Goal: Consume media (video, audio): Consume media (video, audio)

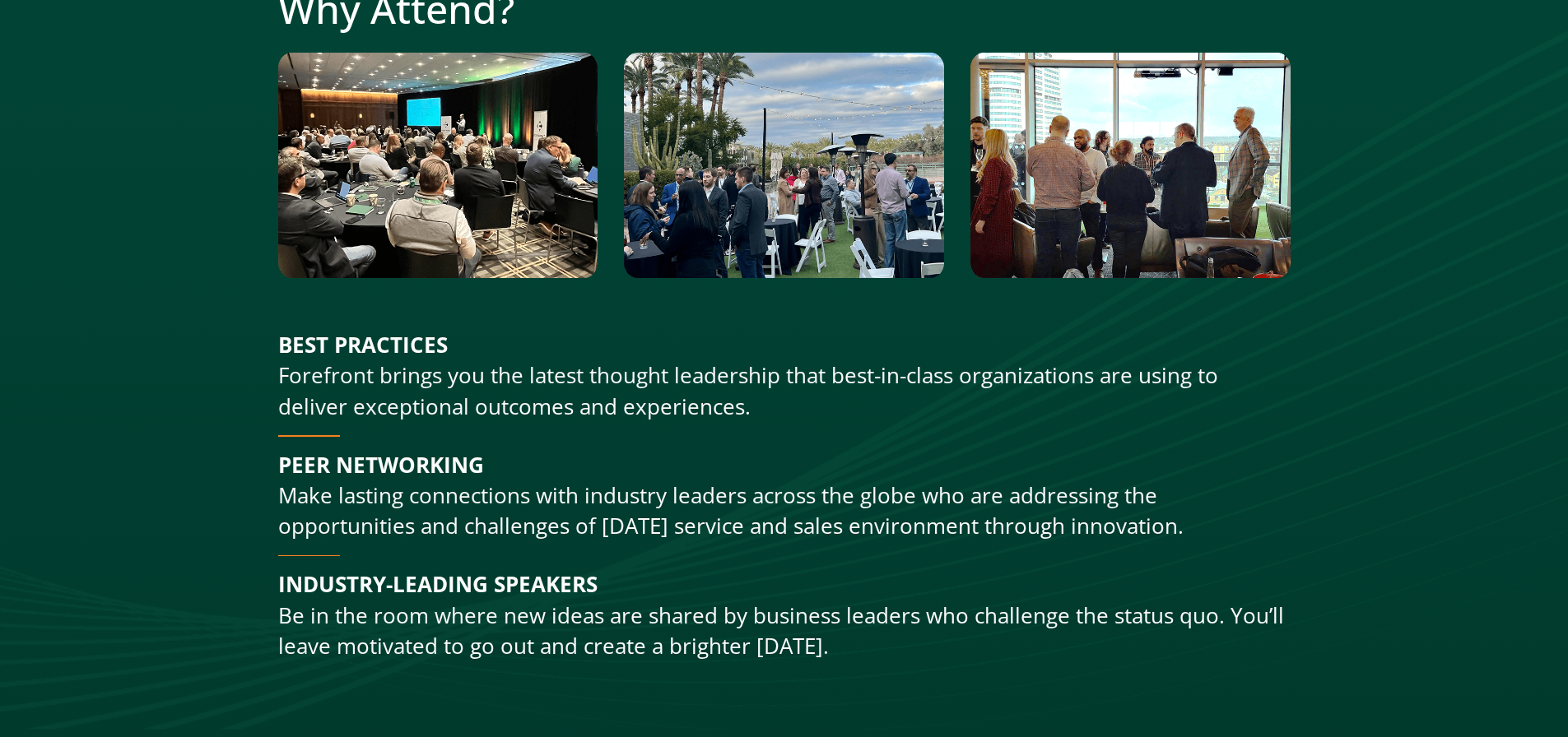
scroll to position [966, 7]
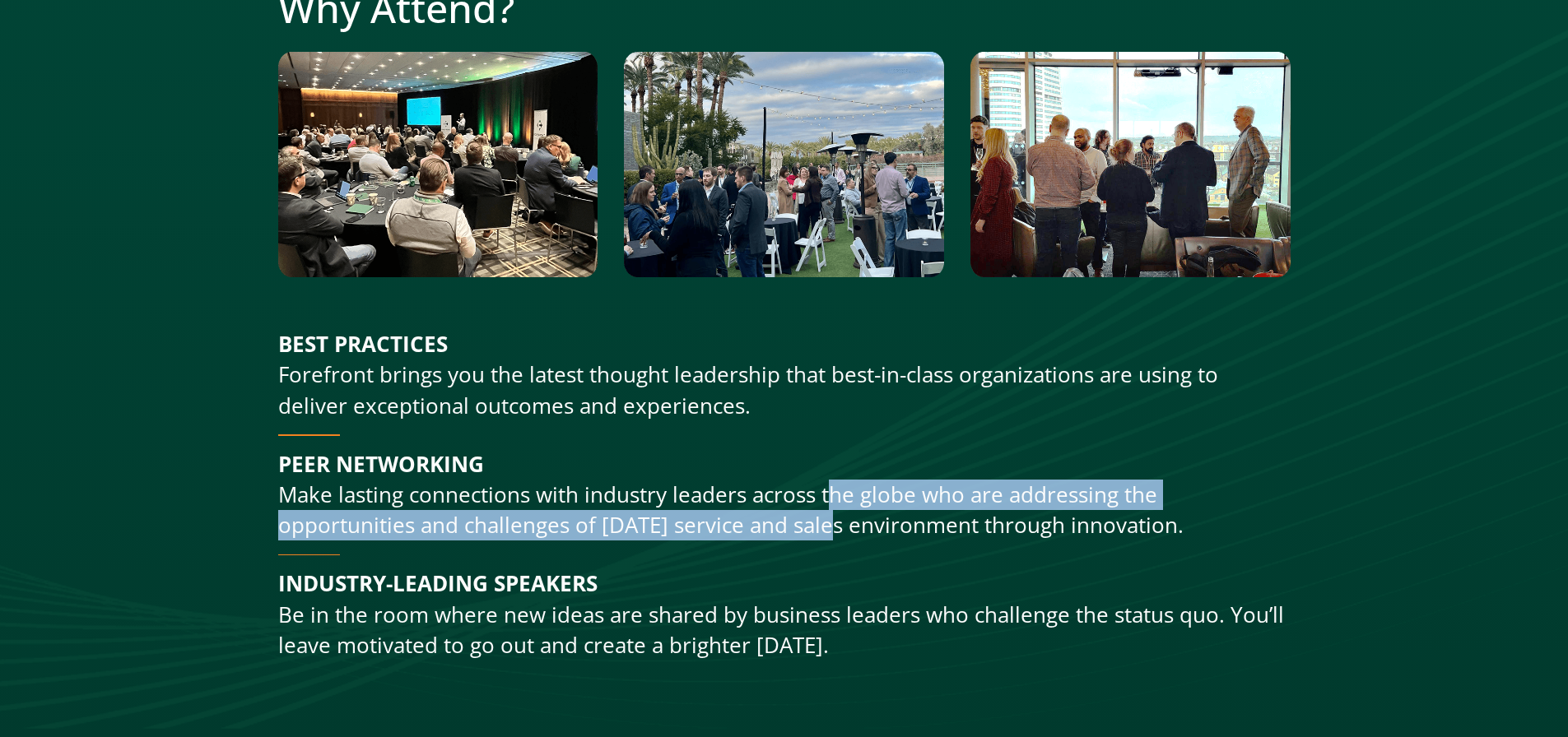
drag, startPoint x: 821, startPoint y: 495, endPoint x: 808, endPoint y: 515, distance: 23.9
click at [808, 515] on p "PEER NETWORKING Make lasting connections with industry leaders across the globe…" at bounding box center [784, 495] width 1012 height 93
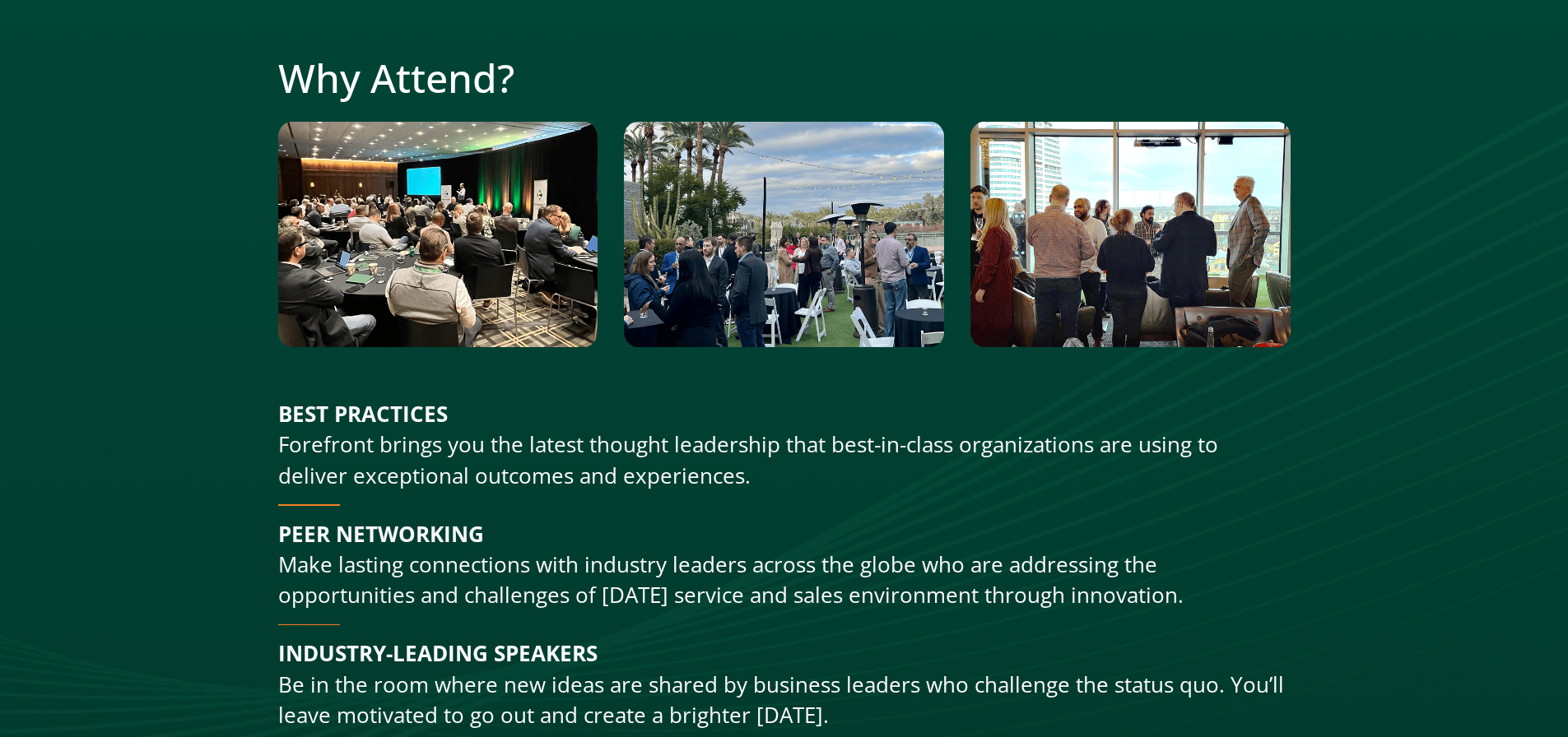
scroll to position [928, 7]
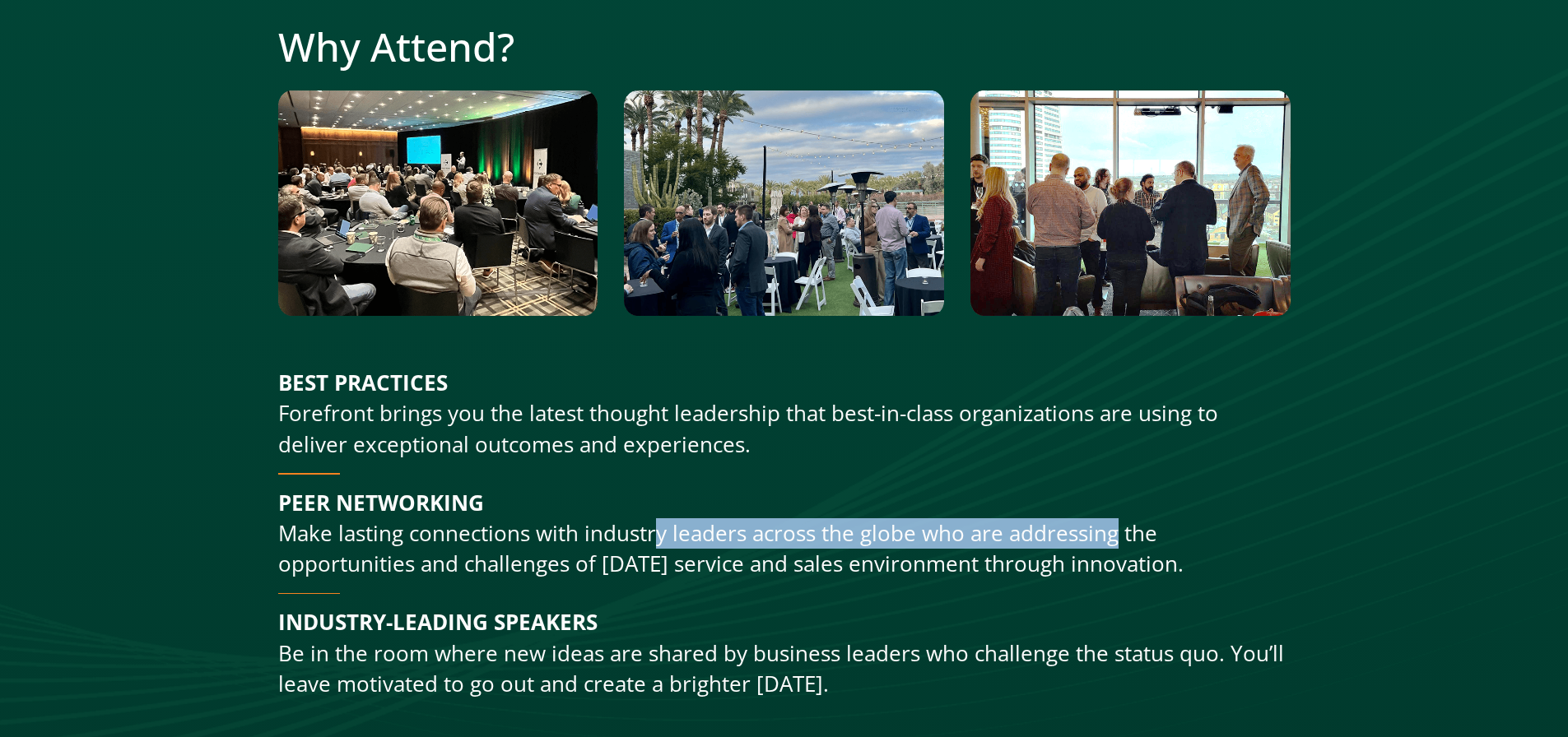
drag, startPoint x: 649, startPoint y: 534, endPoint x: 1116, endPoint y: 546, distance: 467.2
click at [1116, 546] on p "PEER NETWORKING Make lasting connections with industry leaders across the globe…" at bounding box center [784, 534] width 1012 height 93
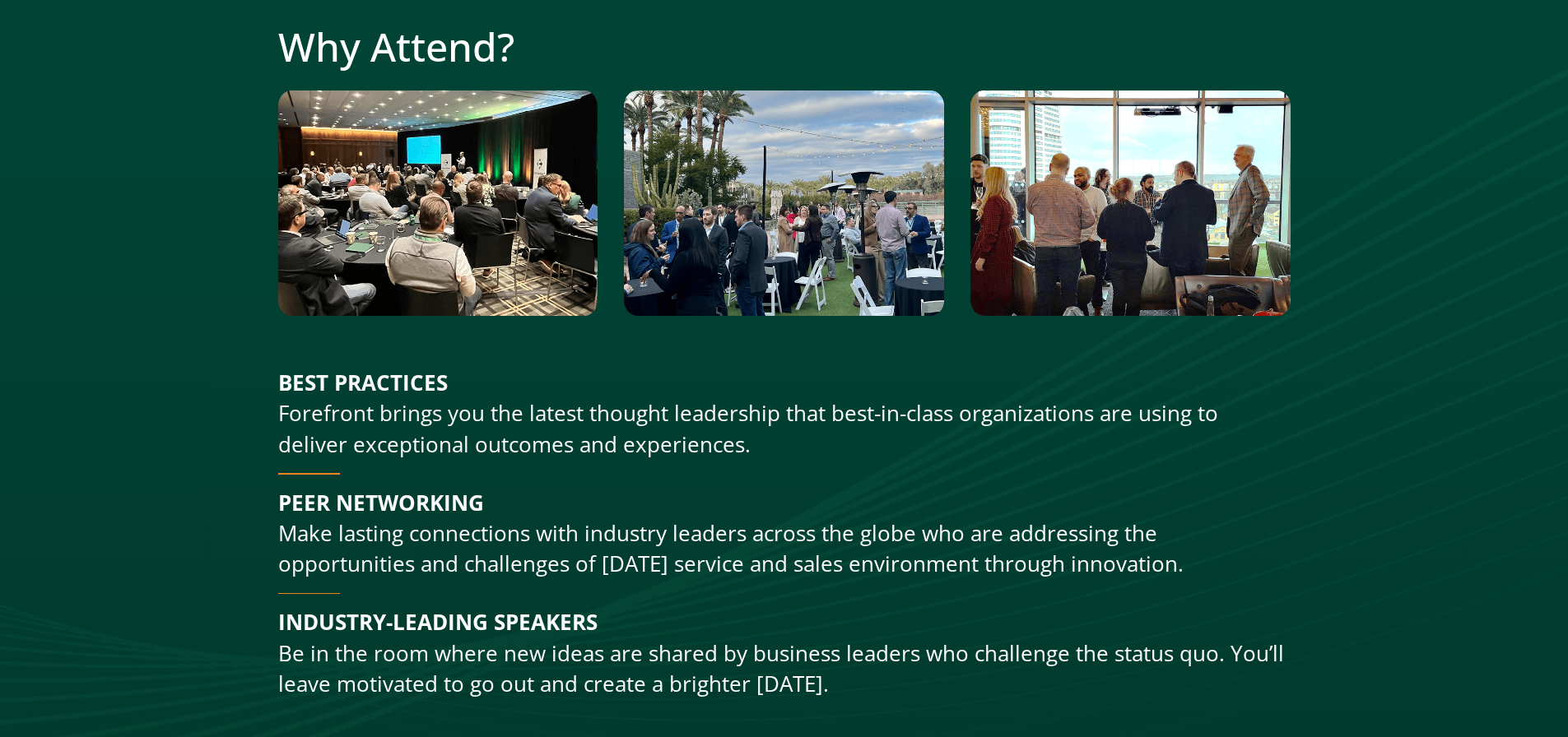
click at [1181, 543] on p "PEER NETWORKING Make lasting connections with industry leaders across the globe…" at bounding box center [784, 534] width 1012 height 93
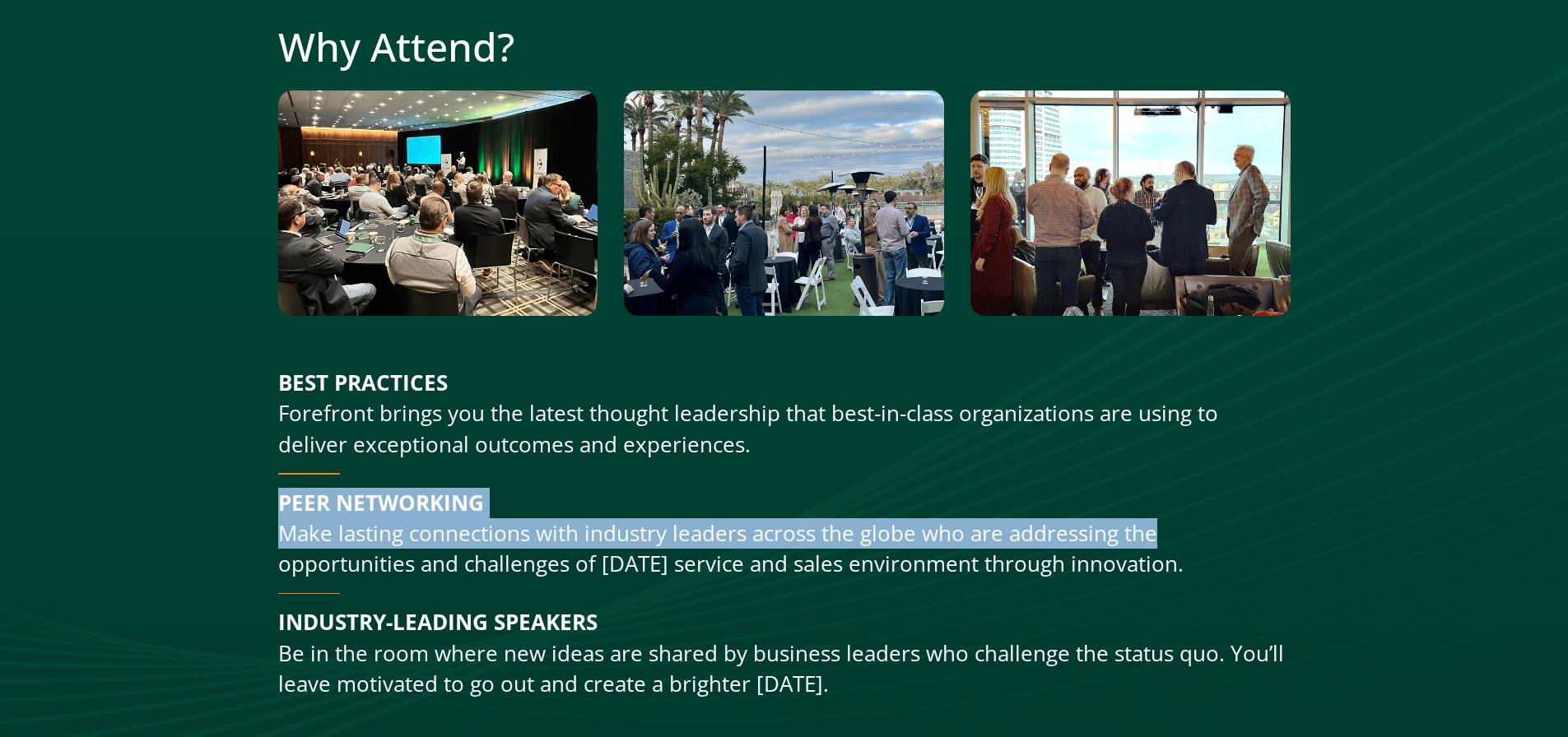
drag, startPoint x: 1181, startPoint y: 543, endPoint x: 1006, endPoint y: 513, distance: 177.6
click at [1006, 513] on p "PEER NETWORKING Make lasting connections with industry leaders across the globe…" at bounding box center [784, 534] width 1012 height 93
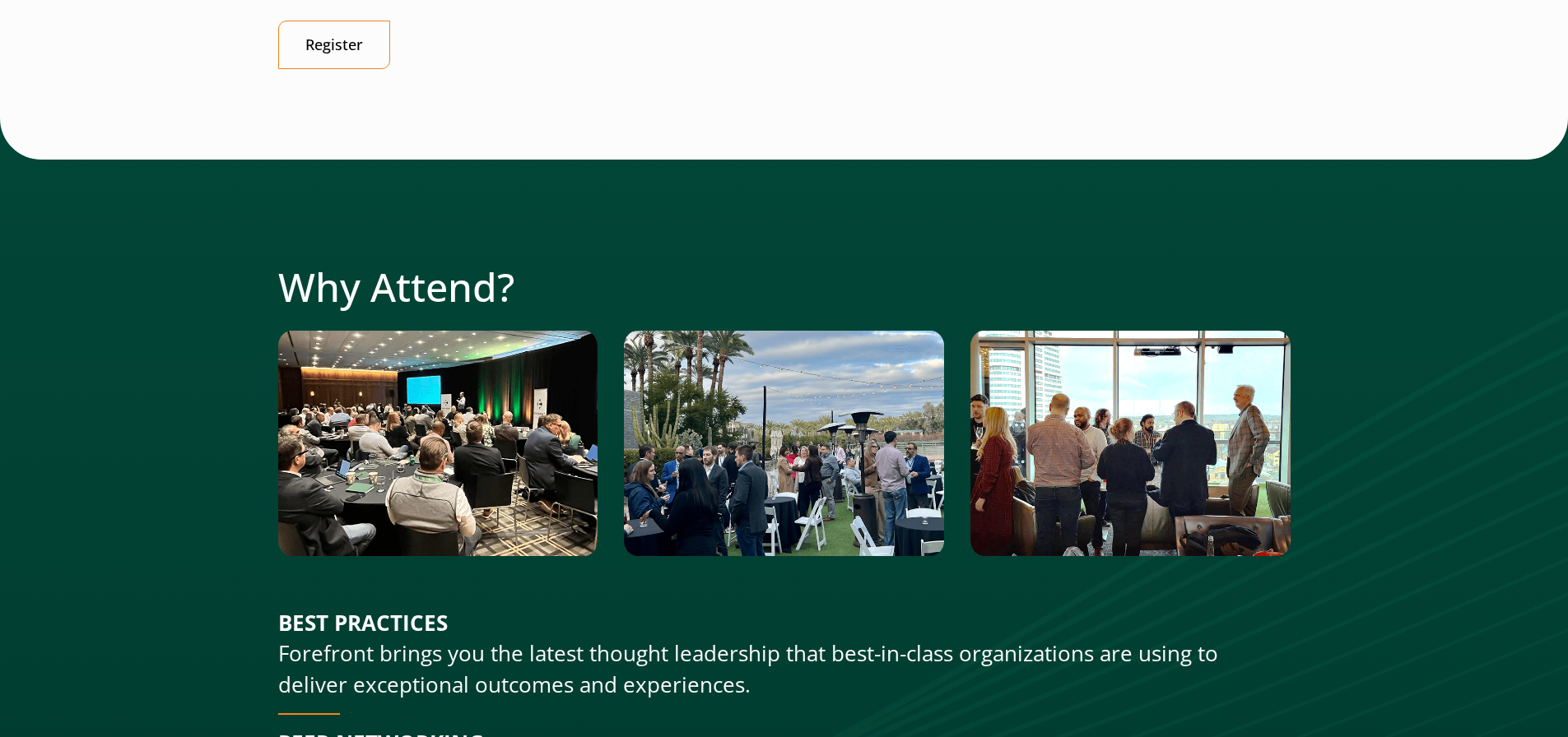
scroll to position [683, 7]
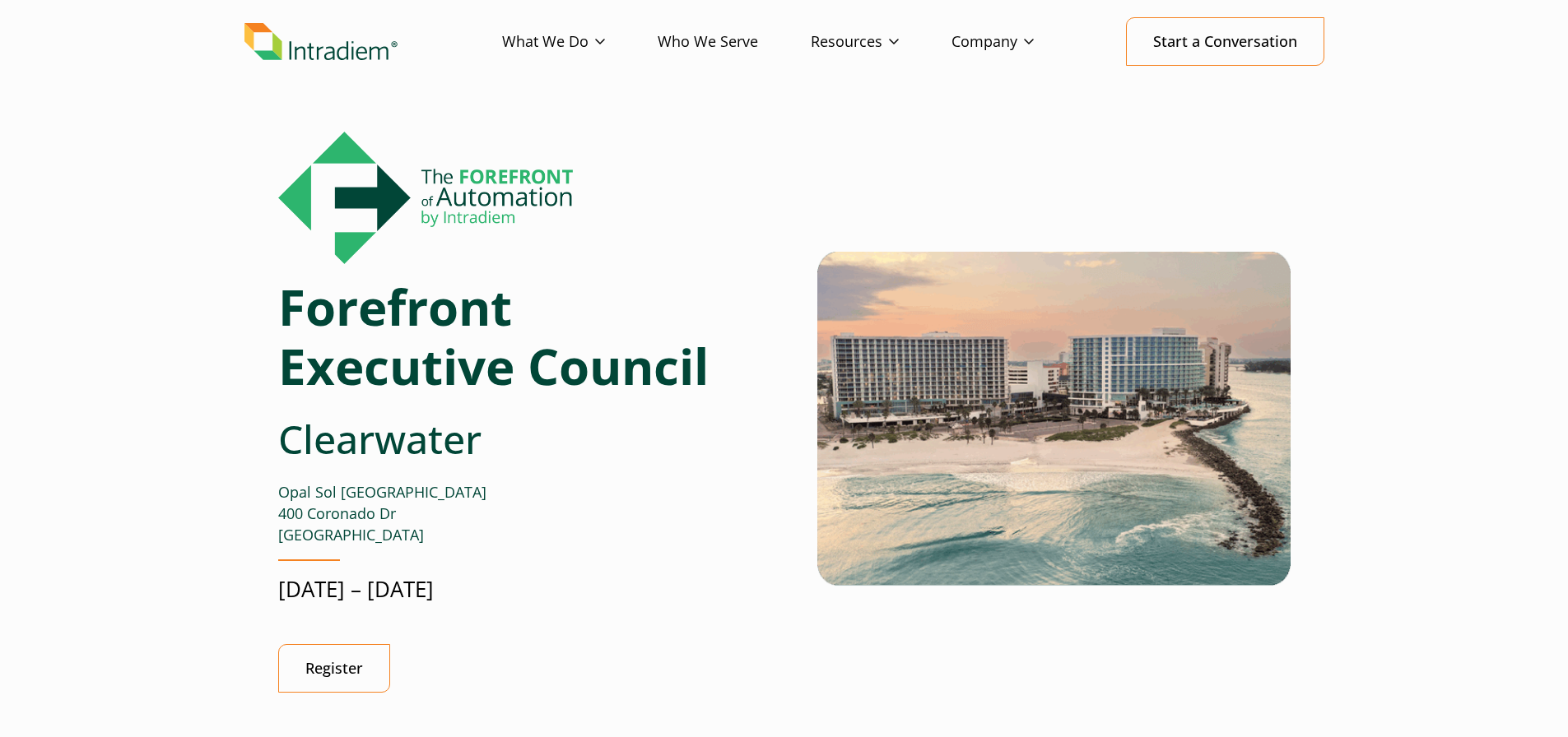
scroll to position [0, 7]
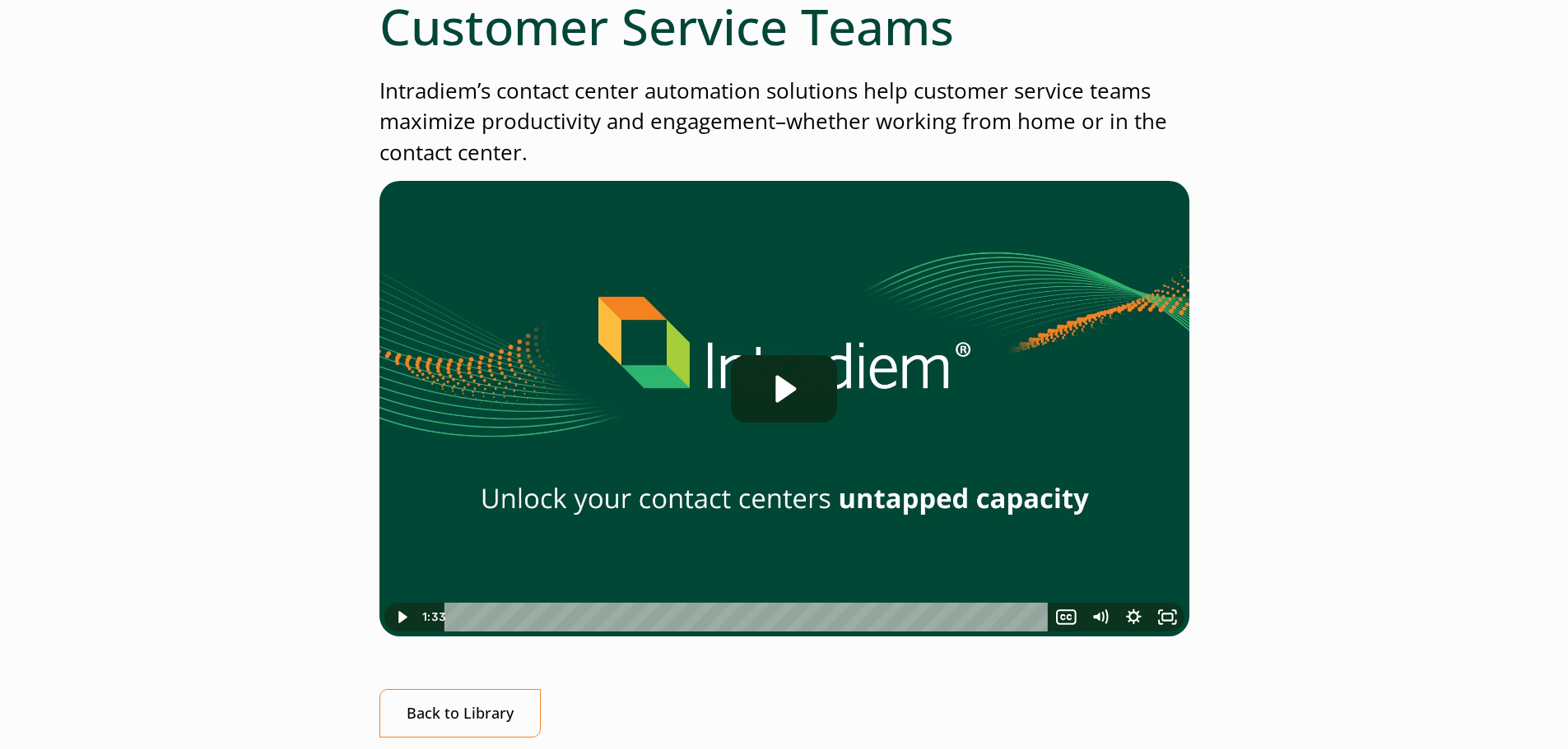
scroll to position [259, 0]
click at [776, 393] on icon "Play Video: Contact Center Automation for Customer Service Teams" at bounding box center [783, 388] width 106 height 67
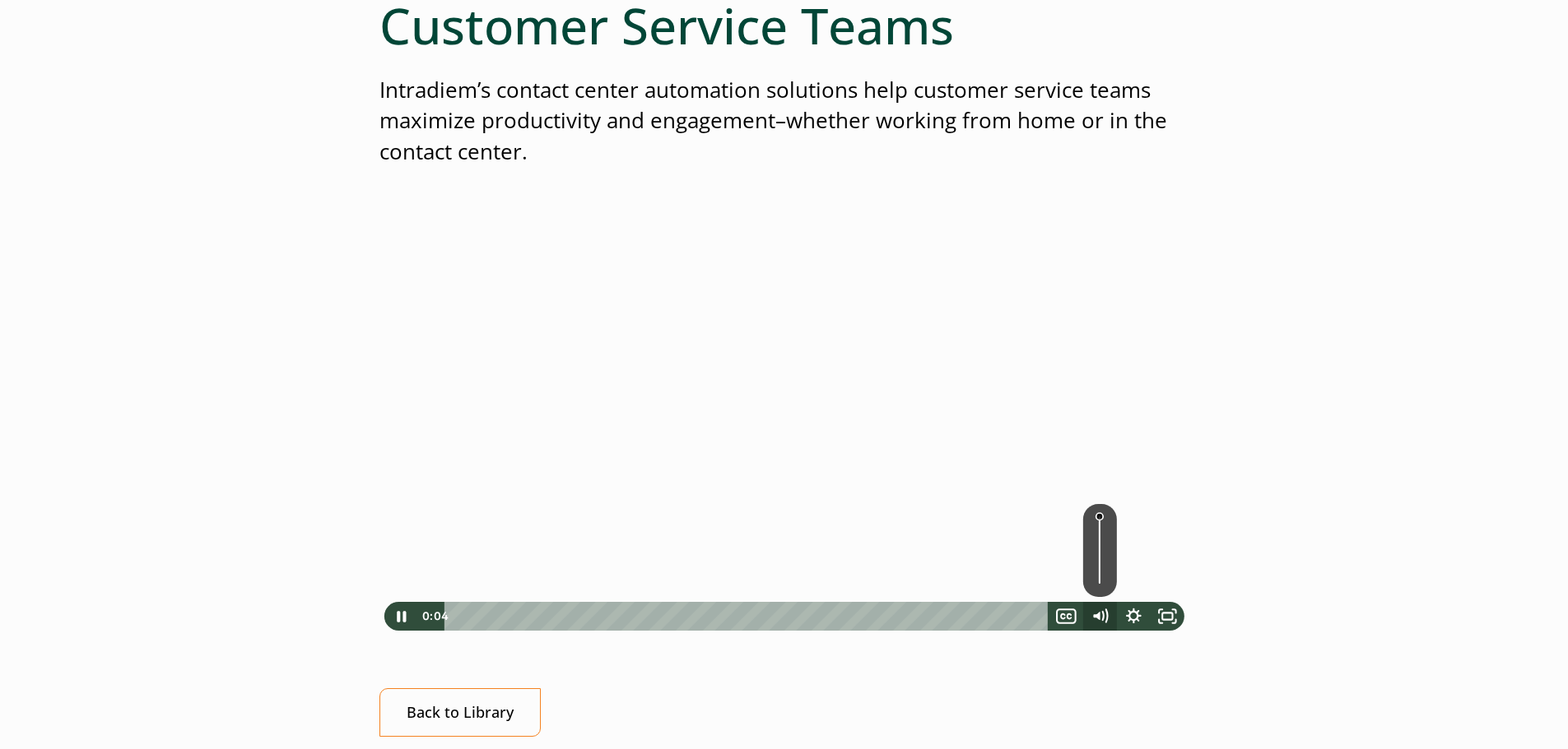
click at [1102, 611] on icon "Mute" at bounding box center [1099, 616] width 34 height 29
click at [1102, 611] on icon "Unmute" at bounding box center [1099, 616] width 34 height 29
click at [1102, 611] on icon "Mute" at bounding box center [1098, 615] width 40 height 35
click at [1096, 599] on div at bounding box center [783, 408] width 809 height 455
click at [1099, 536] on div "Volume" at bounding box center [1099, 550] width 34 height 93
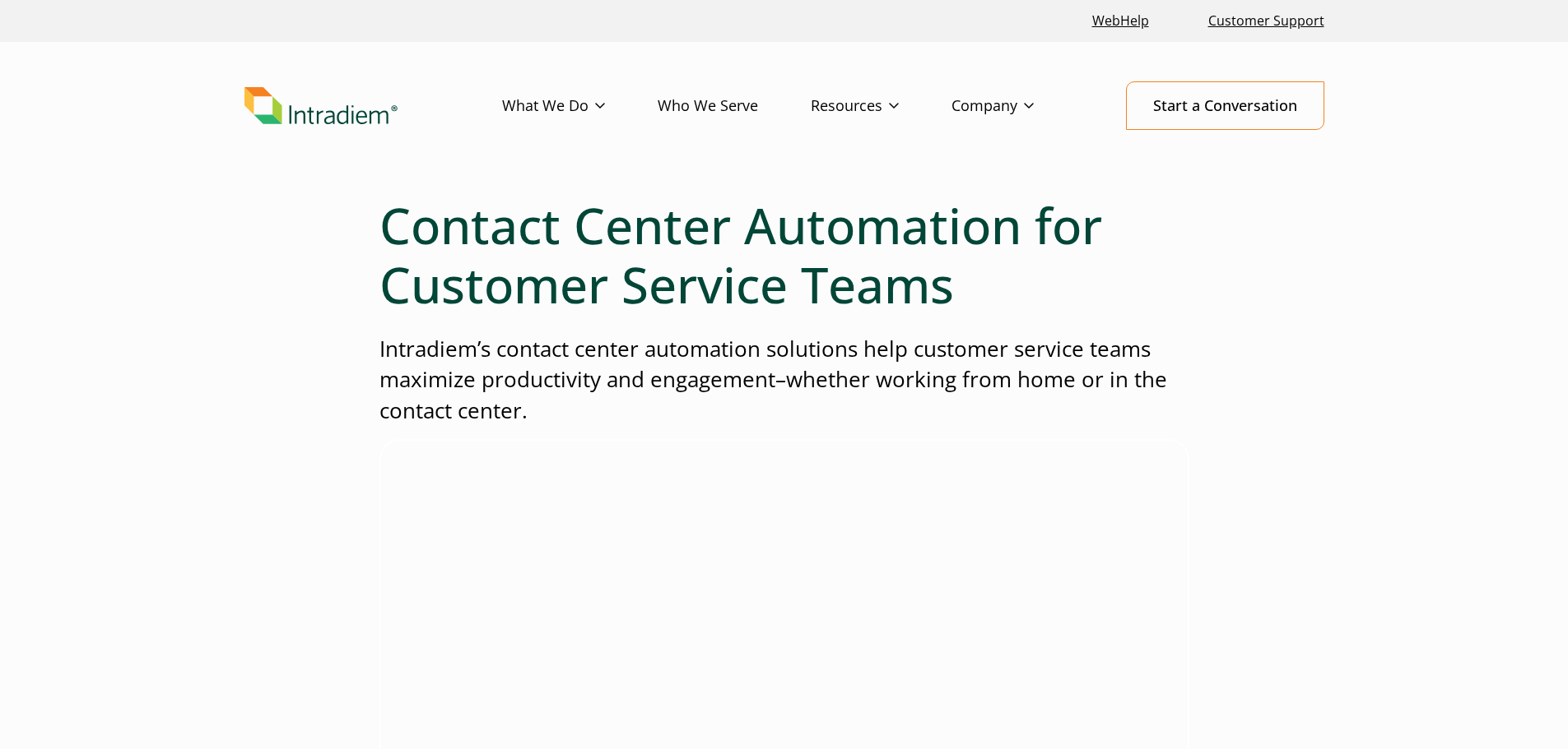
scroll to position [319, 0]
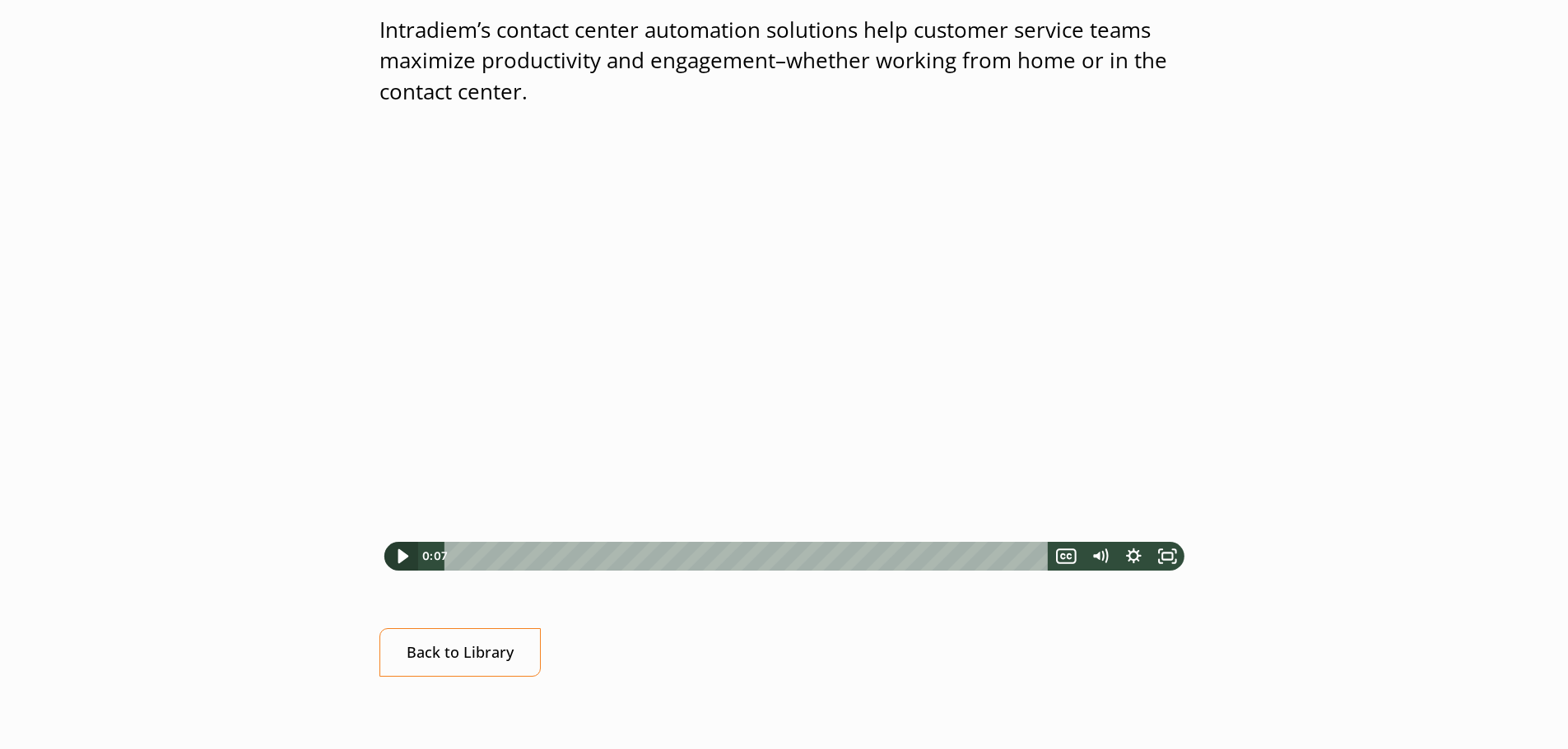
click at [399, 550] on icon "Play Video" at bounding box center [401, 555] width 40 height 35
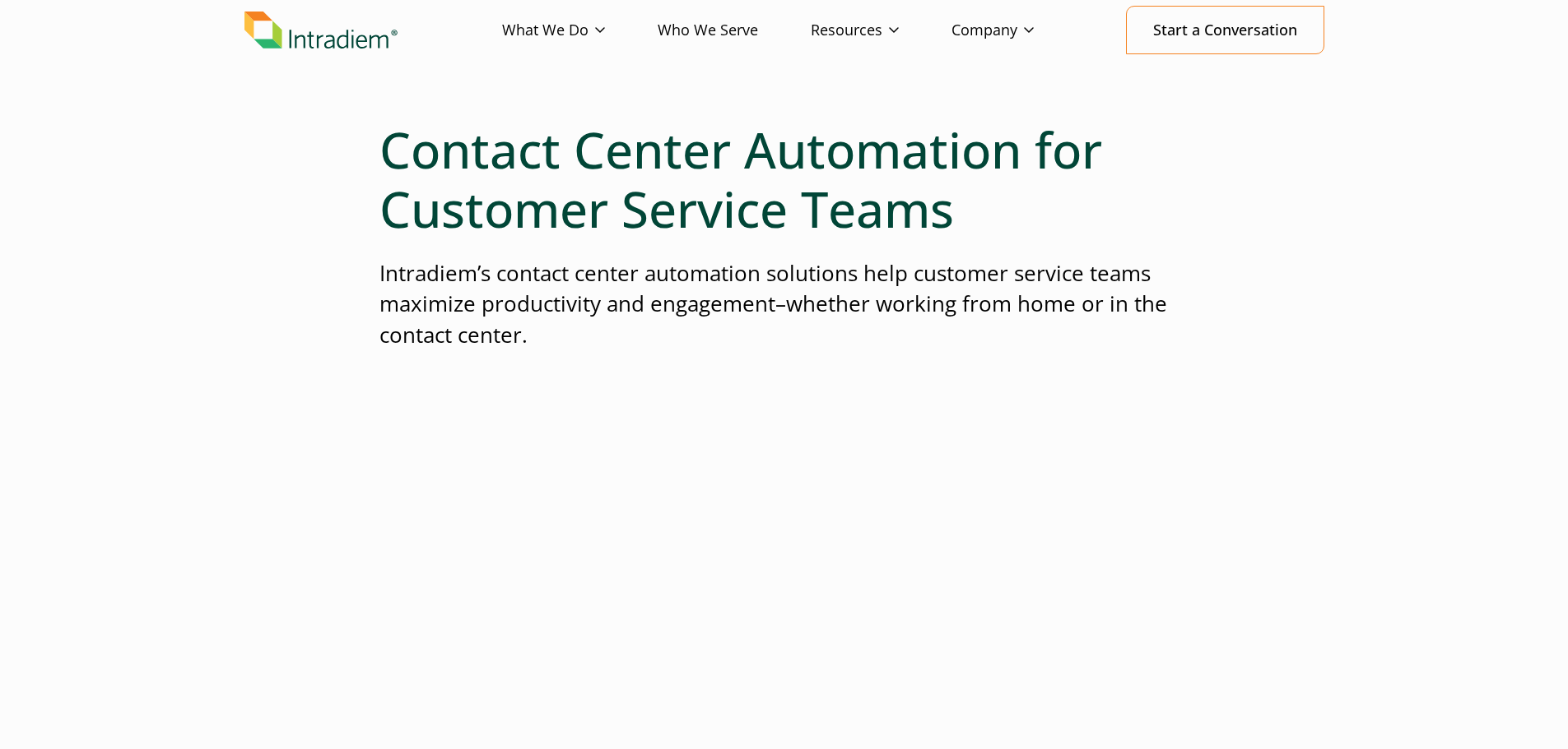
scroll to position [75, 0]
